Goal: Information Seeking & Learning: Learn about a topic

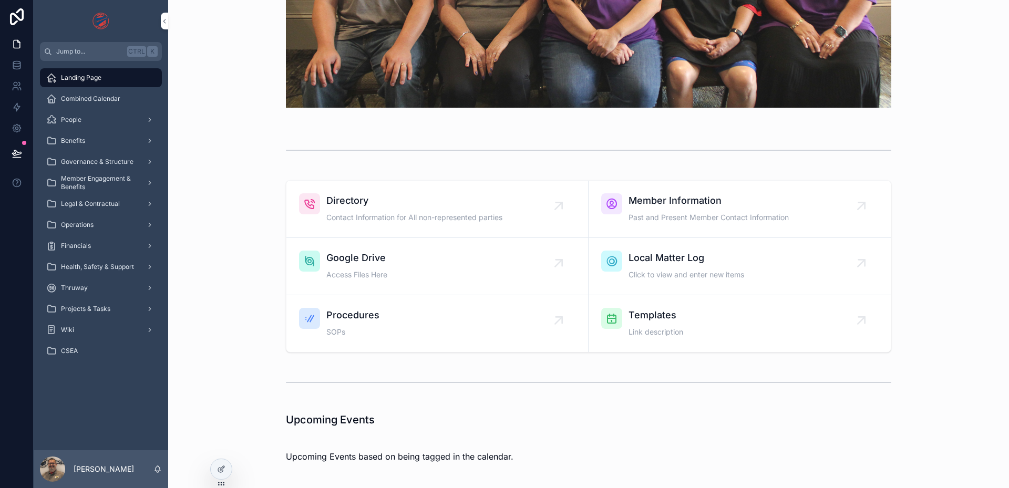
scroll to position [424, 0]
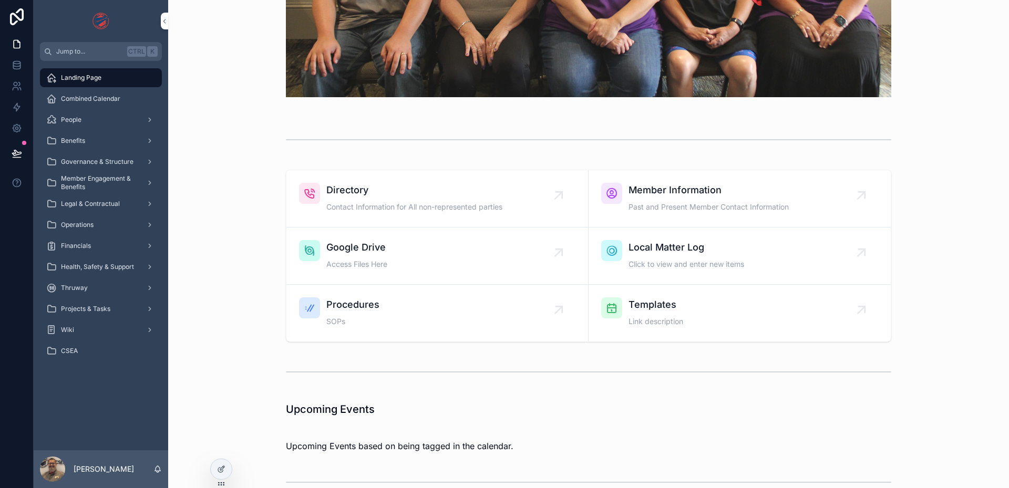
click at [108, 96] on span "Combined Calendar" at bounding box center [90, 99] width 59 height 8
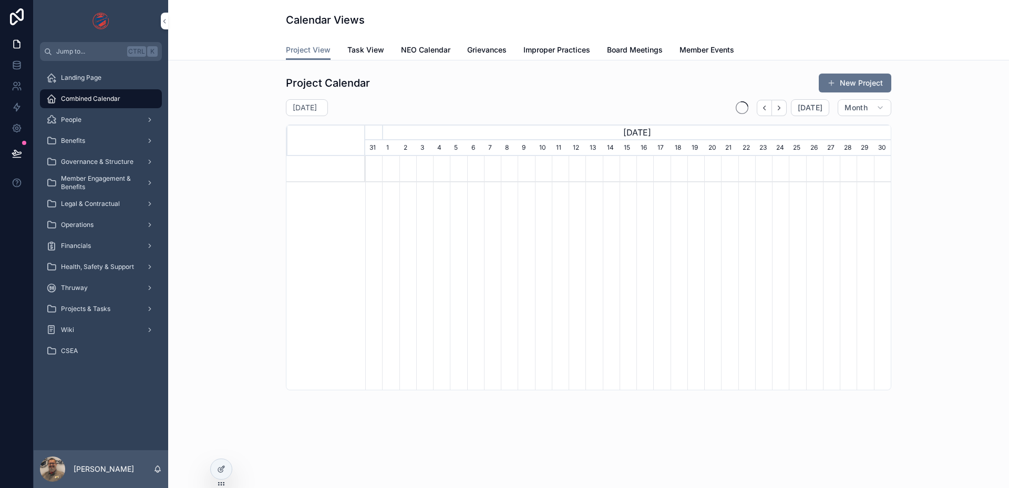
scroll to position [0, 526]
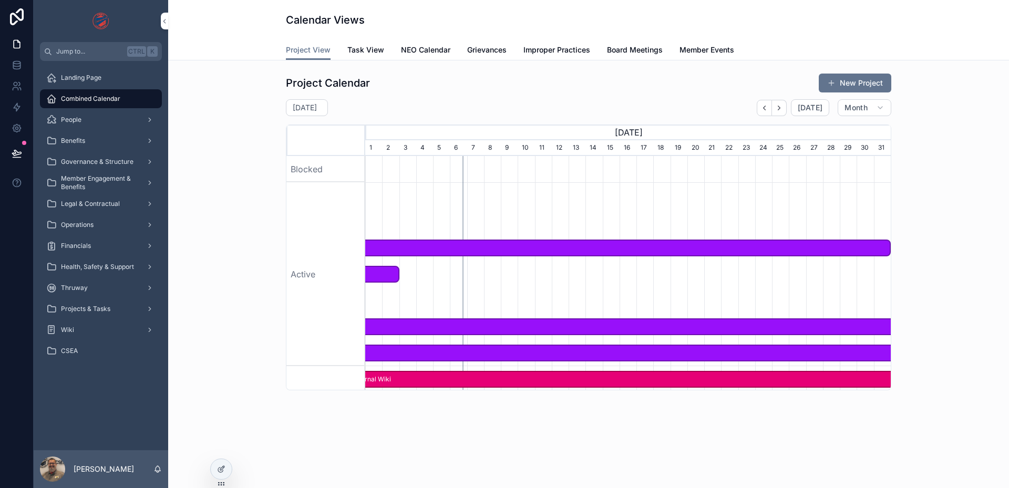
click at [101, 118] on div "People" at bounding box center [100, 119] width 109 height 17
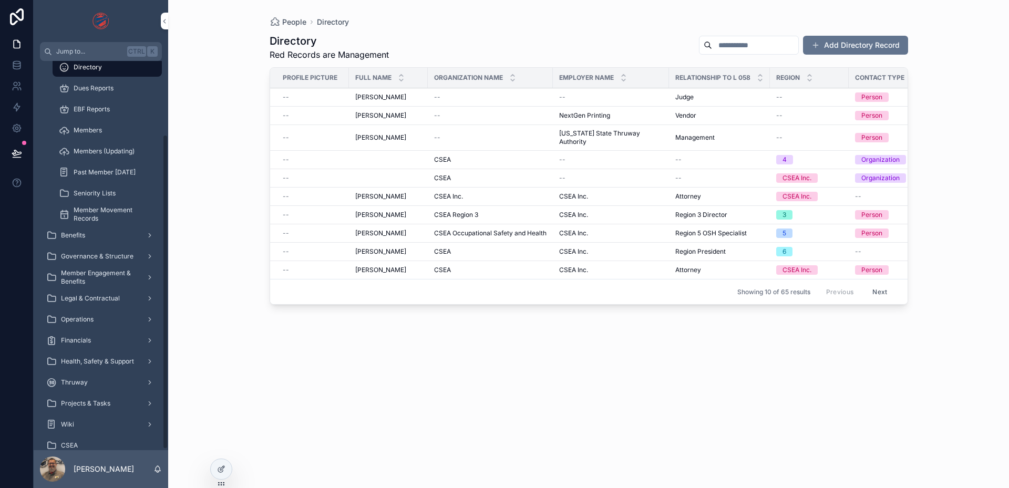
scroll to position [92, 0]
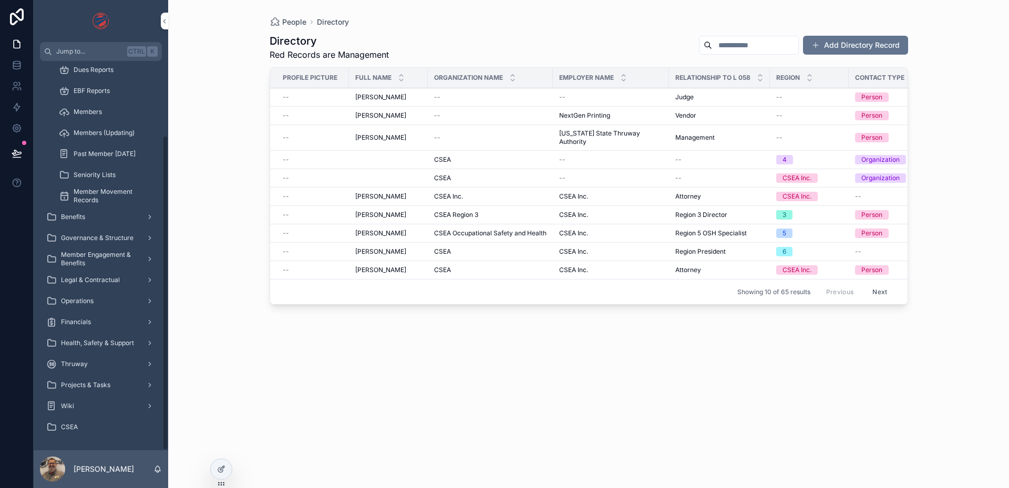
click at [110, 213] on div "Benefits" at bounding box center [100, 217] width 109 height 17
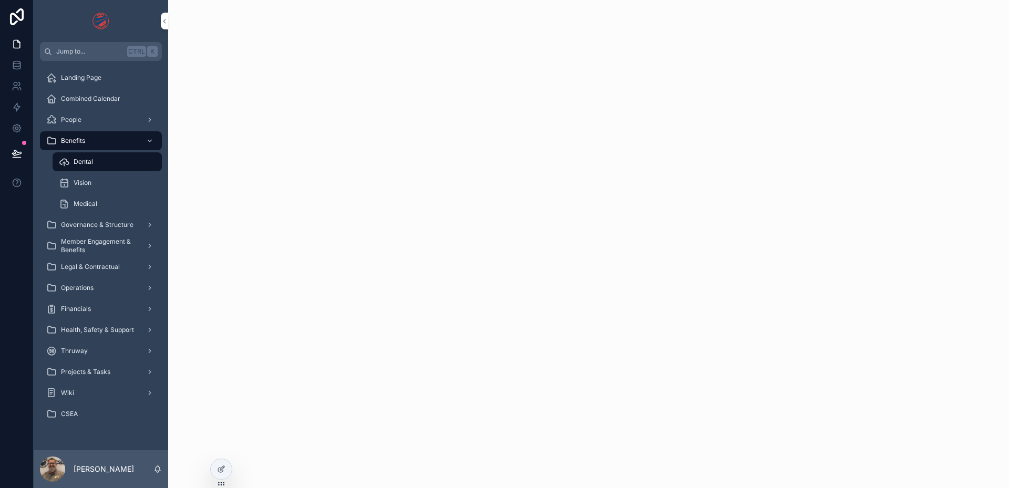
click at [116, 165] on div "Dental" at bounding box center [107, 161] width 97 height 17
click at [114, 184] on div "Vision" at bounding box center [107, 183] width 97 height 17
click at [111, 201] on div "Medical" at bounding box center [107, 204] width 97 height 17
click at [134, 160] on div "Dental" at bounding box center [107, 161] width 97 height 17
click at [101, 384] on link "Wiki" at bounding box center [101, 393] width 122 height 19
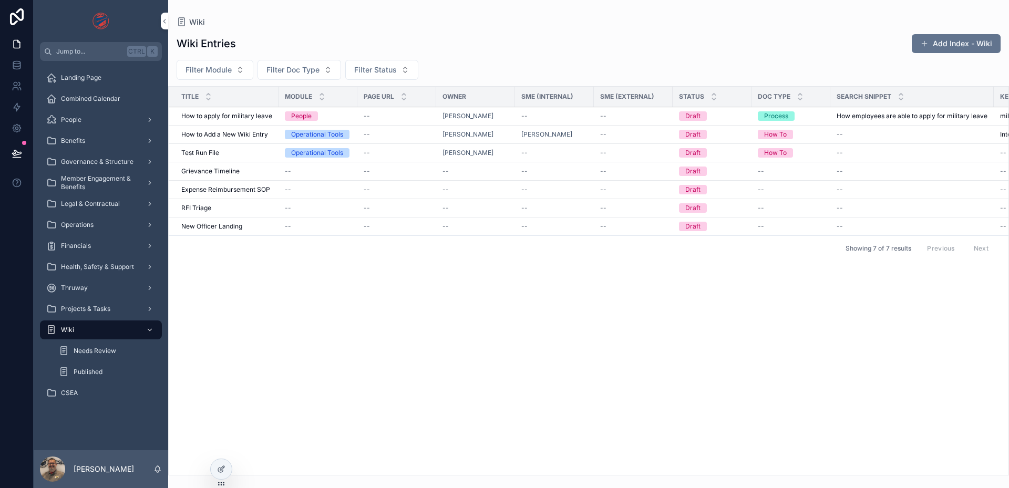
click at [203, 225] on span "New Officer Landing" at bounding box center [211, 226] width 61 height 8
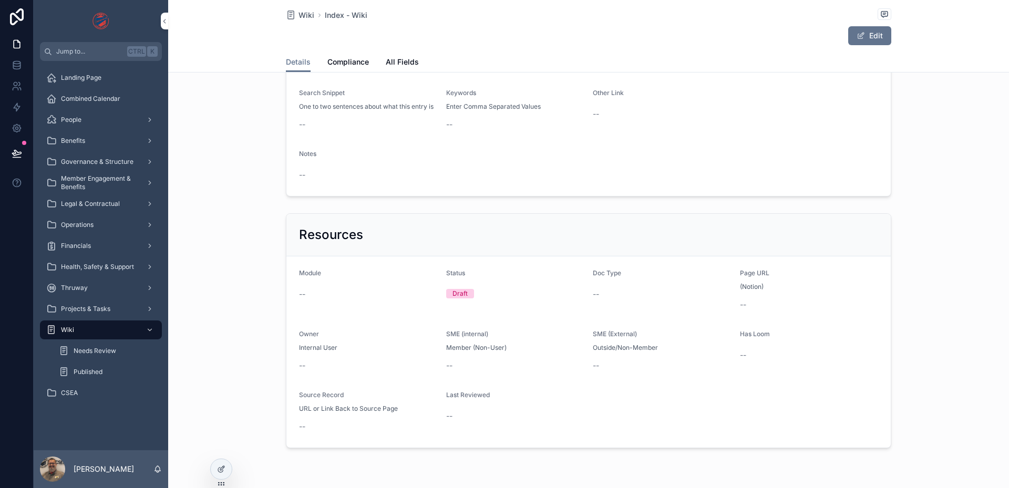
scroll to position [149, 0]
